Goal: Use online tool/utility: Utilize a website feature to perform a specific function

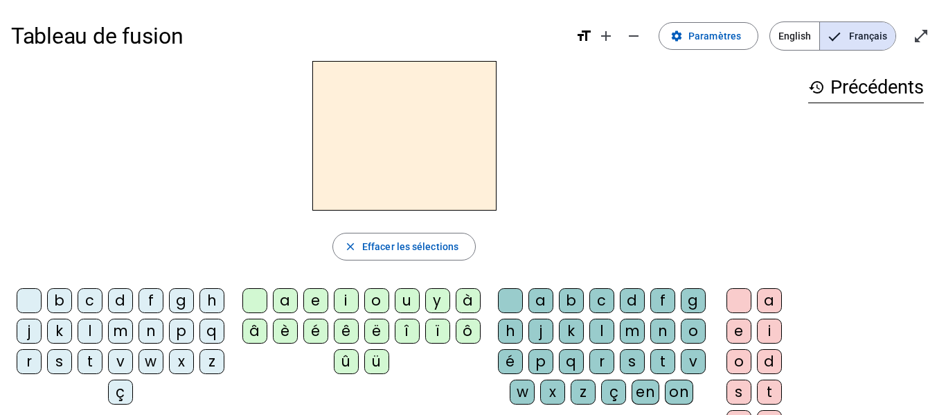
click at [103, 329] on div "l" at bounding box center [90, 331] width 25 height 25
click at [553, 293] on div "a" at bounding box center [541, 300] width 25 height 25
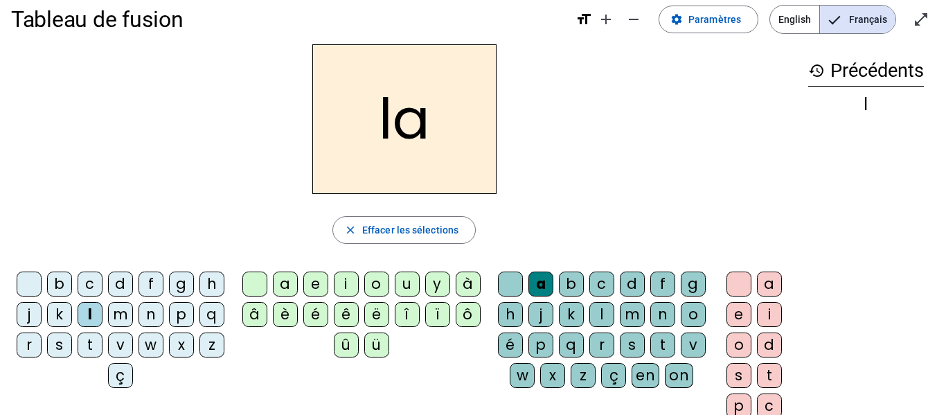
scroll to position [21, 0]
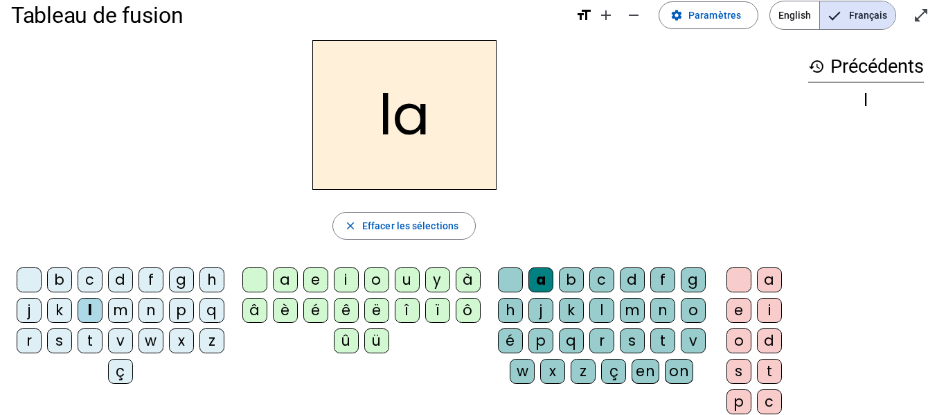
click at [315, 273] on div "e" at bounding box center [315, 279] width 25 height 25
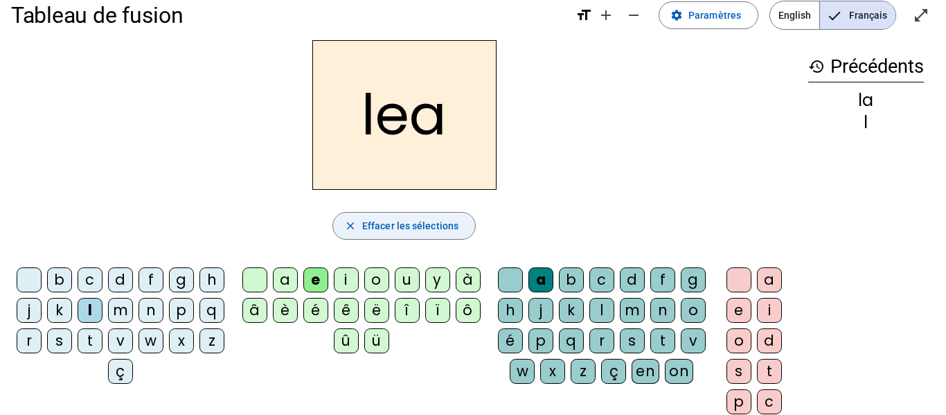
click at [386, 224] on span "Effacer les sélections" at bounding box center [410, 226] width 96 height 17
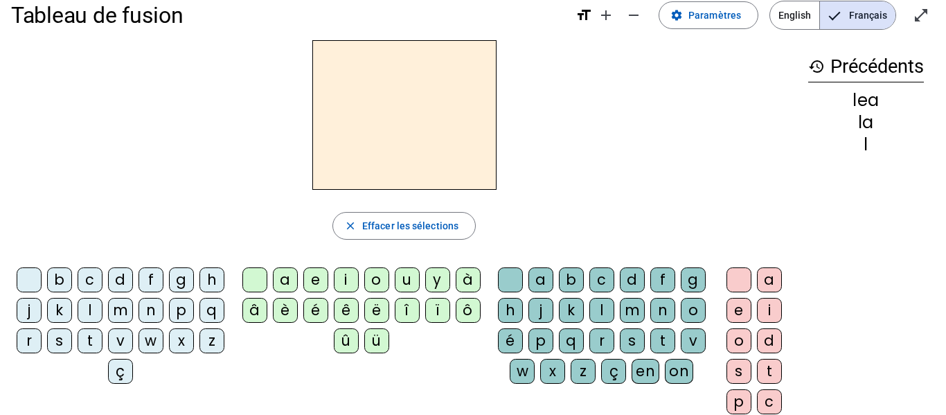
click at [103, 308] on div "l" at bounding box center [90, 310] width 25 height 25
click at [321, 274] on div "e" at bounding box center [315, 279] width 25 height 25
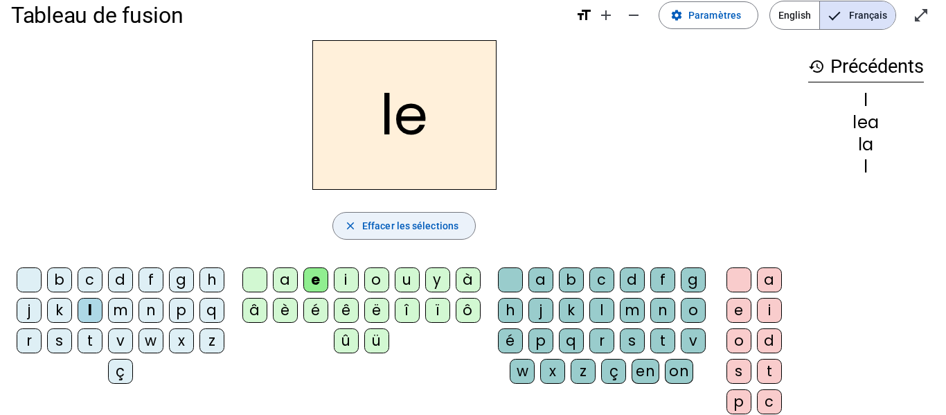
click at [384, 215] on span "button" at bounding box center [404, 225] width 142 height 33
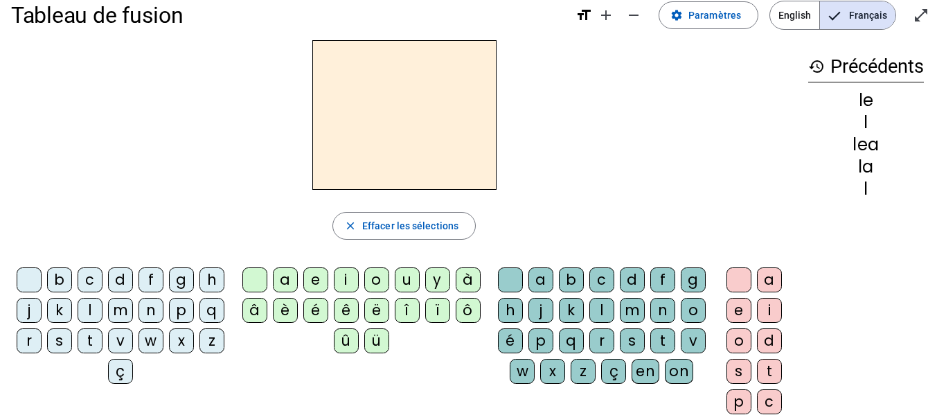
click at [103, 315] on div "l" at bounding box center [90, 310] width 25 height 25
click at [399, 286] on div "u" at bounding box center [407, 279] width 25 height 25
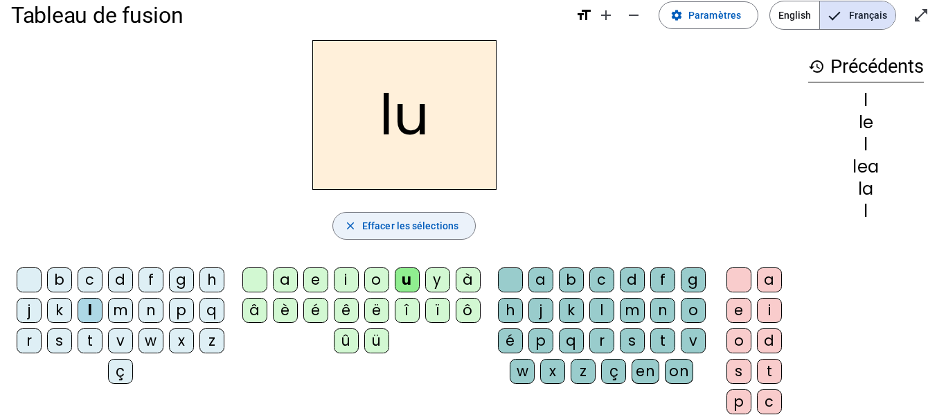
click at [422, 220] on span "Effacer les sélections" at bounding box center [410, 226] width 96 height 17
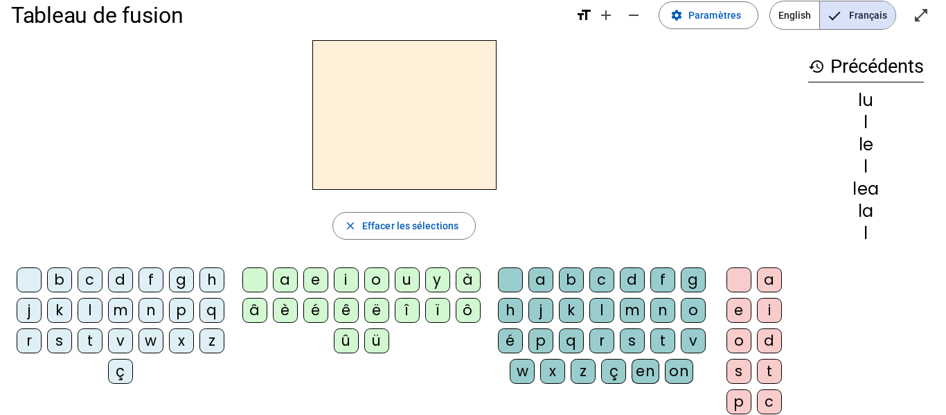
click at [103, 336] on div "t" at bounding box center [90, 340] width 25 height 25
click at [412, 275] on div "u" at bounding box center [407, 279] width 25 height 25
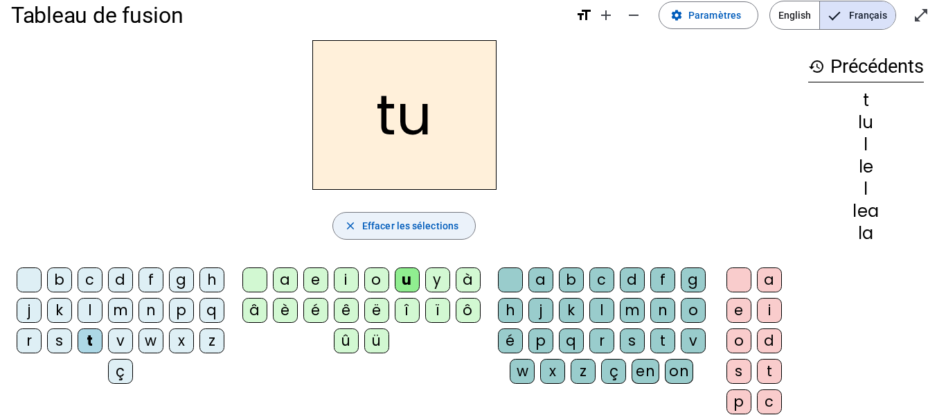
click at [400, 233] on span "Effacer les sélections" at bounding box center [410, 226] width 96 height 17
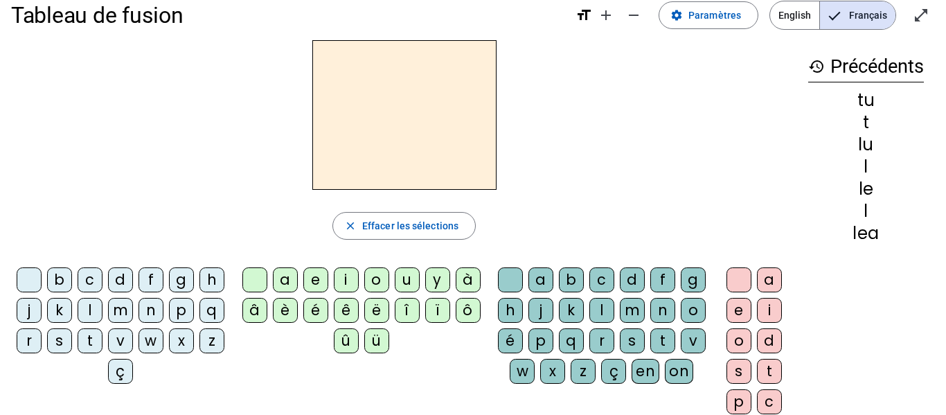
click at [103, 341] on div "t" at bounding box center [90, 340] width 25 height 25
click at [322, 284] on div "e" at bounding box center [315, 279] width 25 height 25
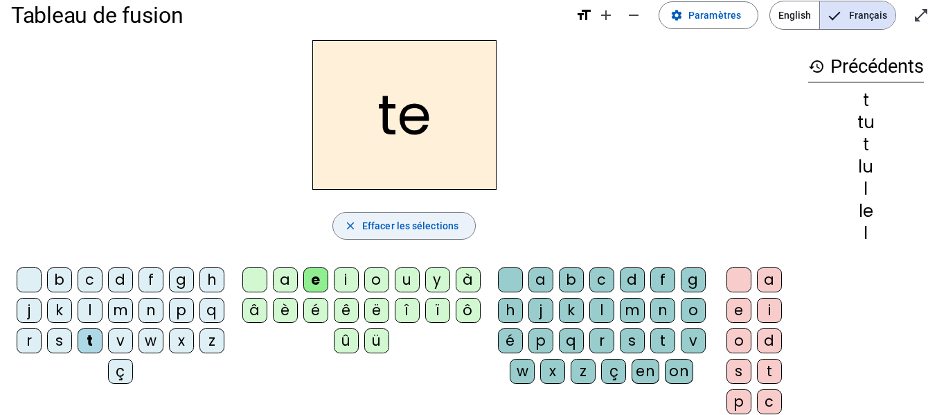
click at [392, 226] on span "Effacer les sélections" at bounding box center [410, 226] width 96 height 17
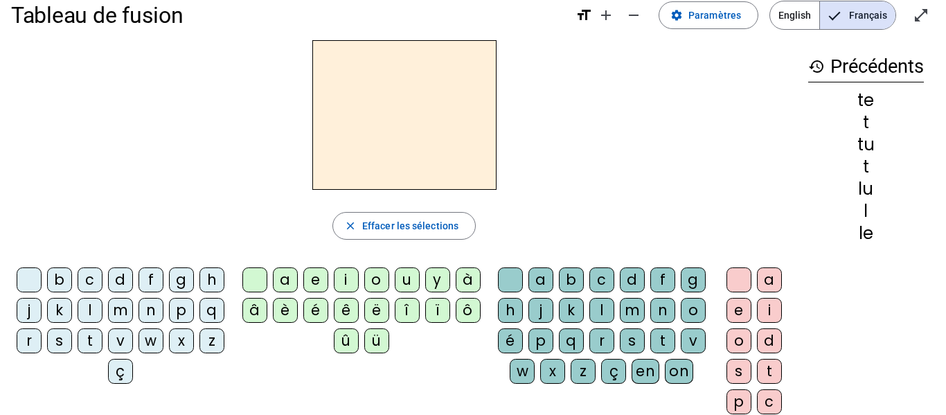
click at [103, 339] on div "t" at bounding box center [90, 340] width 25 height 25
click at [284, 282] on div "a" at bounding box center [285, 279] width 25 height 25
